Goal: Task Accomplishment & Management: Manage account settings

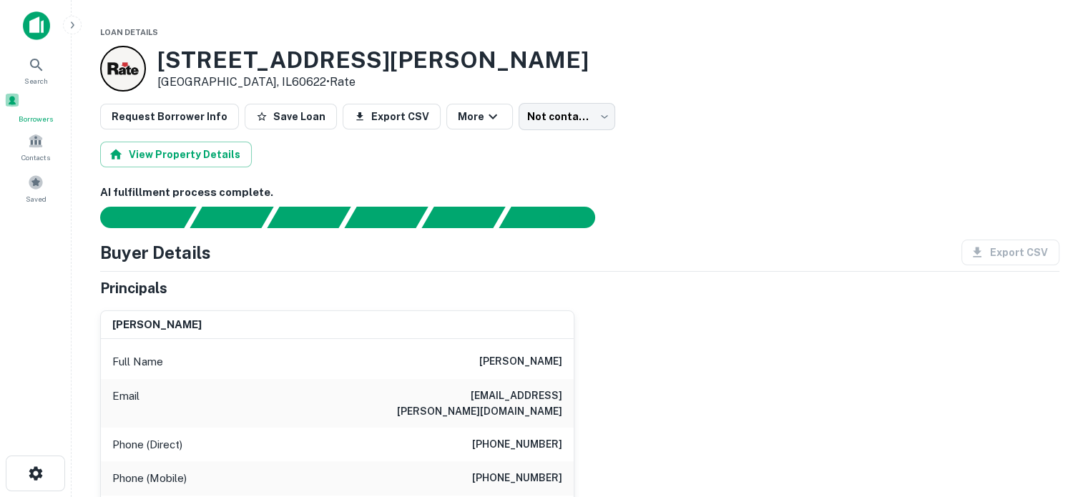
click at [20, 108] on span at bounding box center [12, 100] width 16 height 16
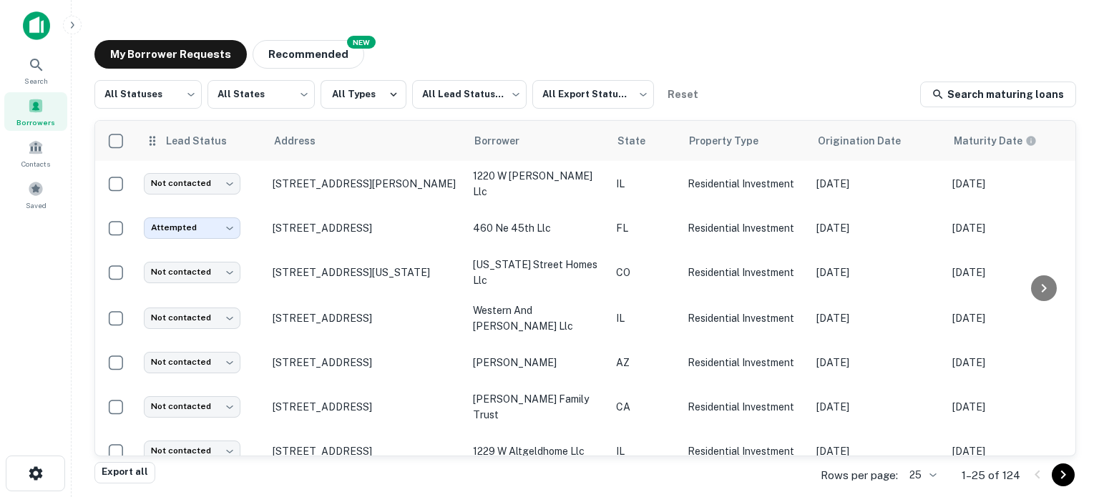
click at [183, 130] on th "Lead Status" at bounding box center [201, 141] width 129 height 40
click at [199, 145] on span "Lead Status" at bounding box center [205, 140] width 80 height 17
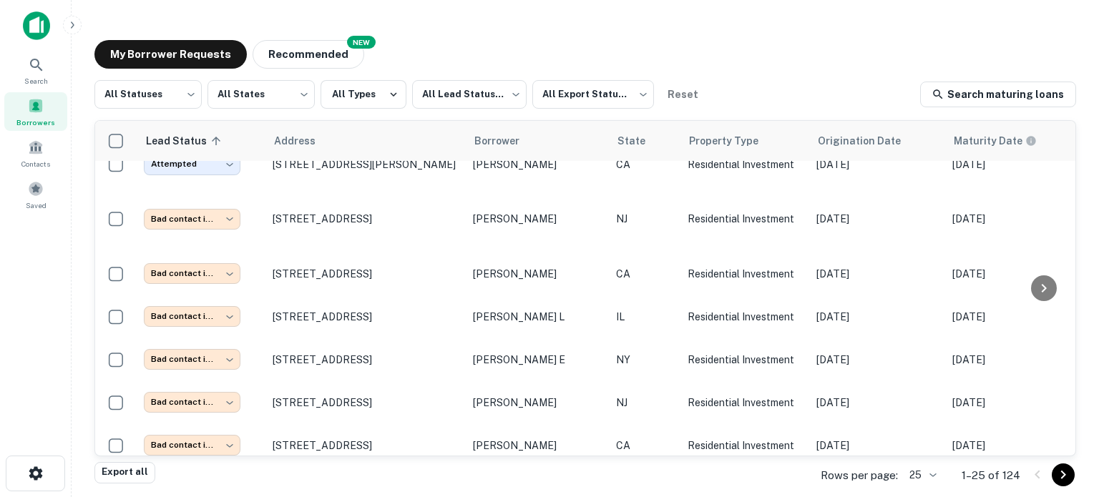
scroll to position [584, 0]
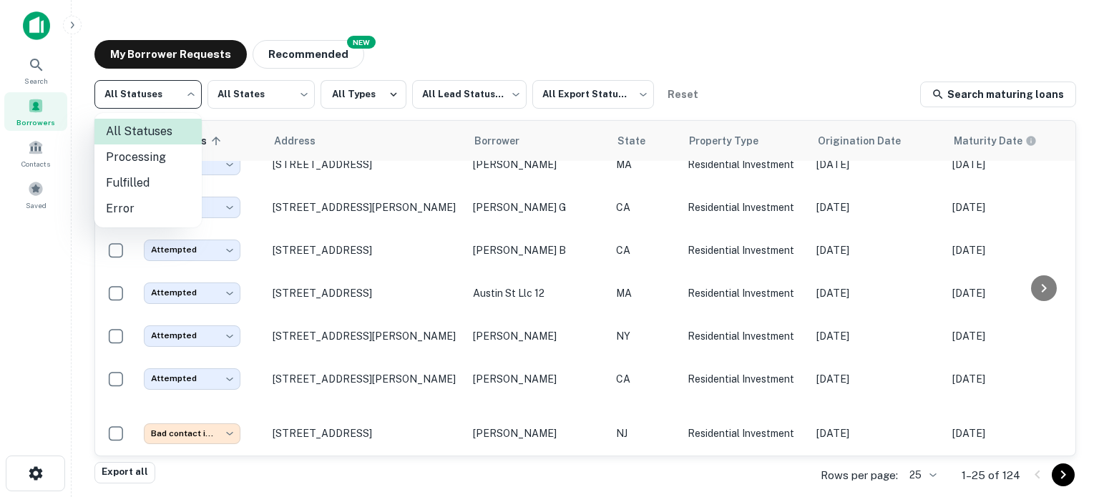
click at [165, 110] on body "Search Borrowers Contacts Saved My Borrower Requests NEW Recommended All Status…" at bounding box center [549, 248] width 1099 height 497
click at [481, 99] on div at bounding box center [549, 248] width 1099 height 497
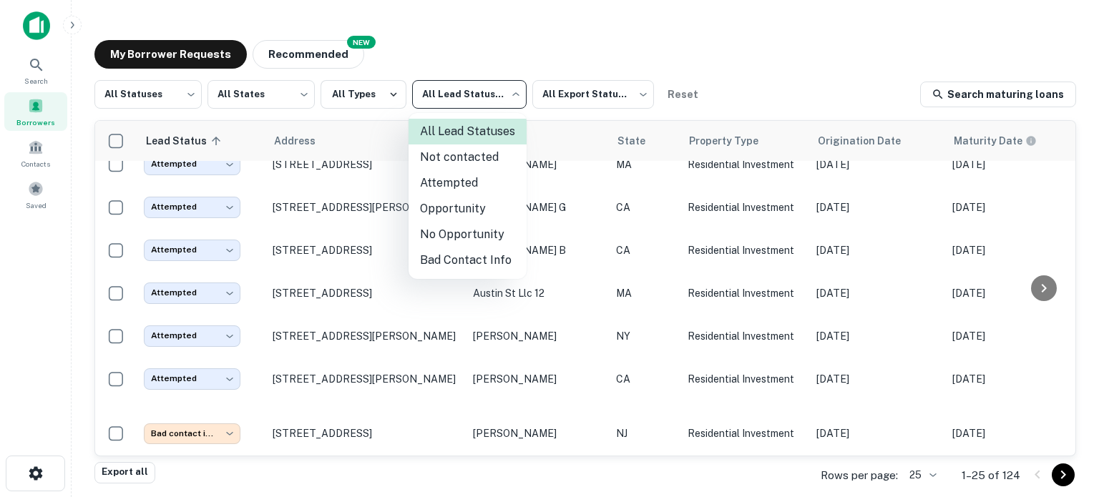
click at [481, 99] on body "Search Borrowers Contacts Saved My Borrower Requests NEW Recommended All Status…" at bounding box center [549, 248] width 1099 height 497
click at [498, 153] on li "Not contacted" at bounding box center [467, 157] width 118 height 26
type input "****"
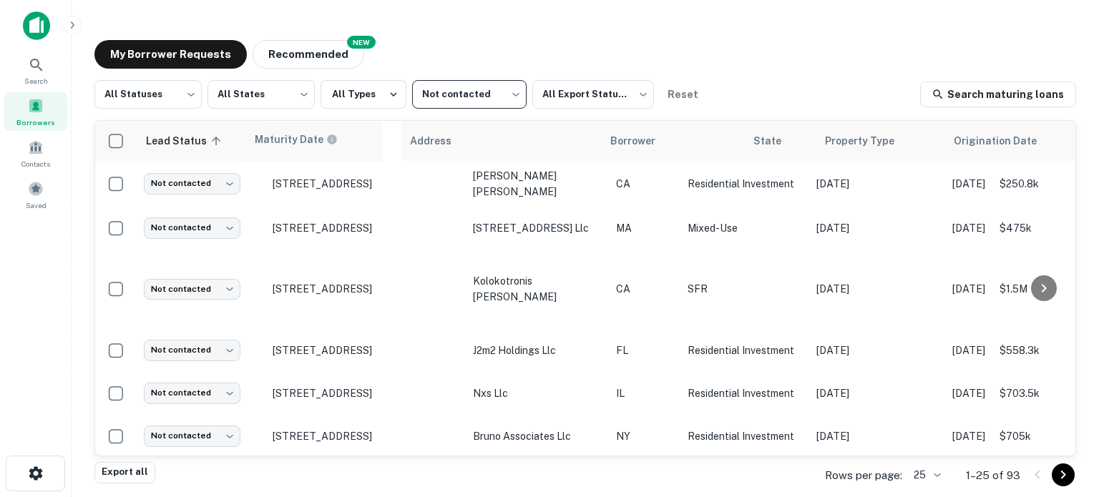
drag, startPoint x: 989, startPoint y: 141, endPoint x: 295, endPoint y: 142, distance: 693.9
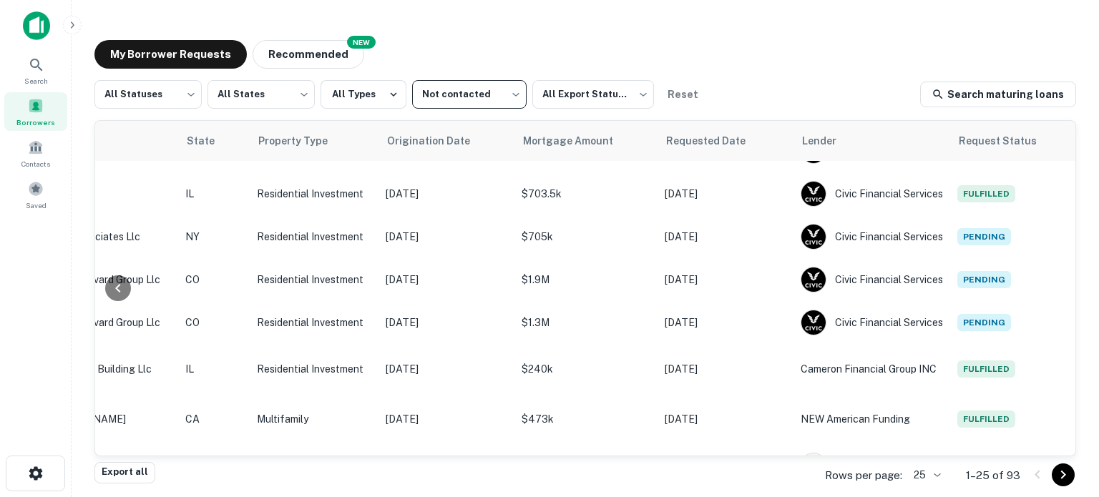
scroll to position [0, 567]
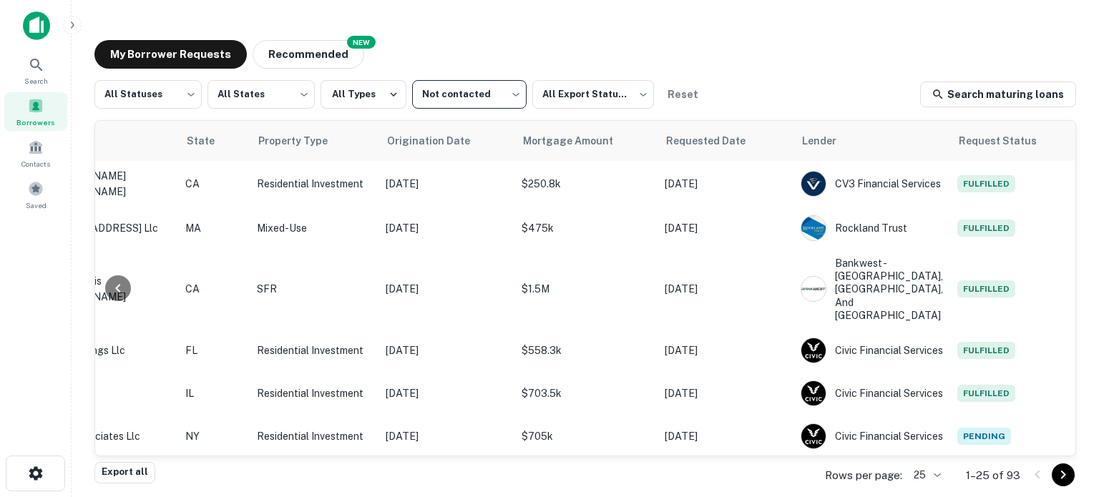
click at [926, 474] on body "Search Borrowers Contacts Saved My Borrower Requests NEW Recommended All Status…" at bounding box center [549, 248] width 1099 height 497
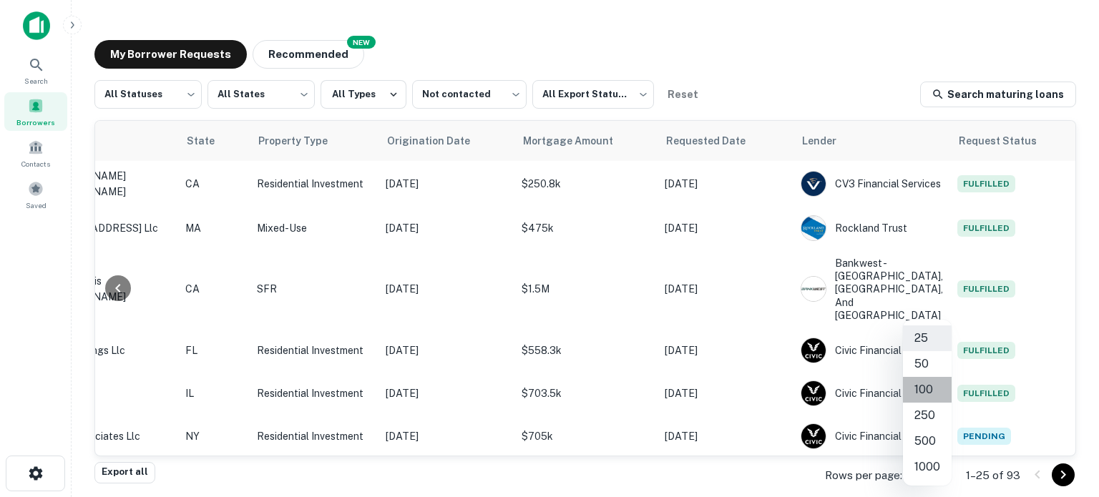
click at [928, 388] on li "100" at bounding box center [927, 390] width 49 height 26
